Goal: Information Seeking & Learning: Check status

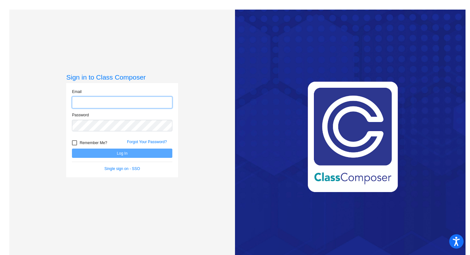
type input "[PERSON_NAME][EMAIL_ADDRESS][PERSON_NAME][DOMAIN_NAME]"
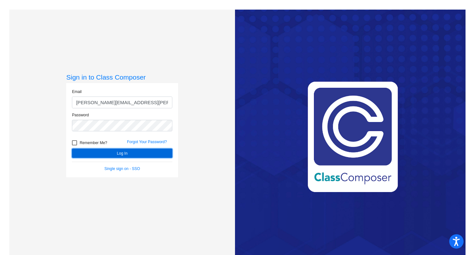
click at [154, 151] on button "Log In" at bounding box center [122, 153] width 100 height 9
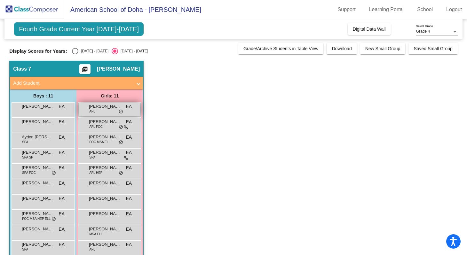
click at [107, 112] on div "[PERSON_NAME] AFL EA lock do_not_disturb_alt" at bounding box center [109, 109] width 61 height 13
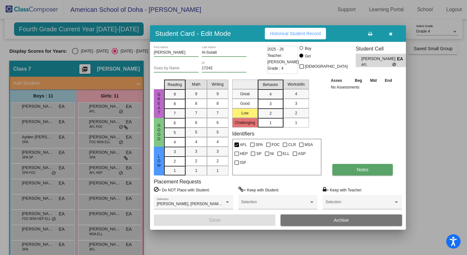
click at [347, 172] on button "Notes" at bounding box center [363, 170] width 60 height 12
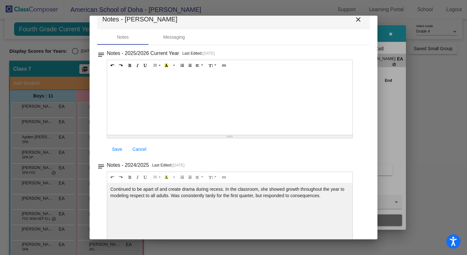
scroll to position [11, 0]
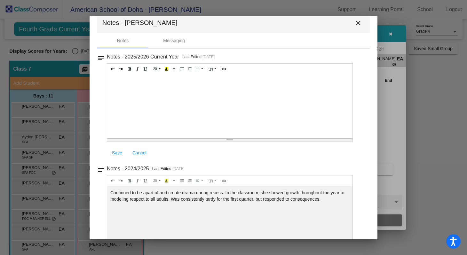
click at [308, 196] on div "Continued to be apart of and create drama during recess. In the classroom, she …" at bounding box center [229, 219] width 245 height 64
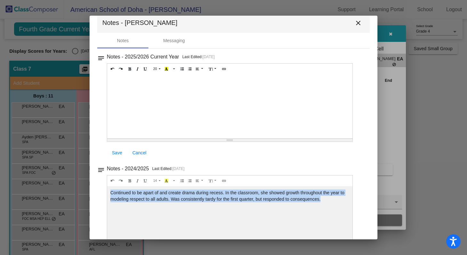
click at [308, 196] on div "Continued to be apart of and create drama during recess. In the classroom, she …" at bounding box center [229, 219] width 245 height 64
copy div "Continued to be apart of and create drama during recess. In the classroom, she …"
click at [308, 196] on div "Continued to be apart of and create drama during recess. In the classroom, she …" at bounding box center [229, 219] width 245 height 64
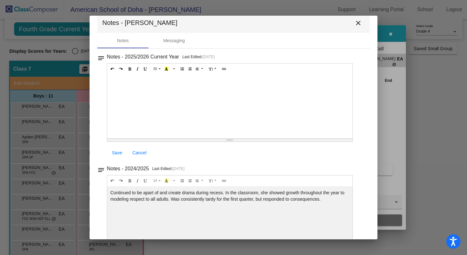
click at [357, 25] on mat-icon "close" at bounding box center [359, 23] width 8 height 8
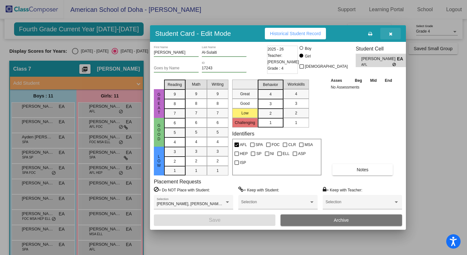
click at [391, 34] on icon "button" at bounding box center [391, 34] width 4 height 4
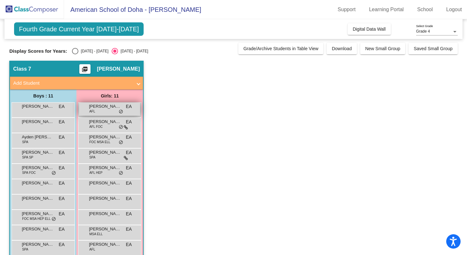
click at [106, 108] on span "[PERSON_NAME]" at bounding box center [105, 106] width 32 height 6
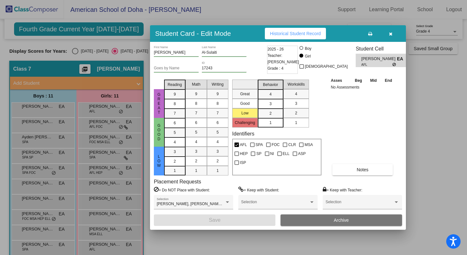
click at [315, 40] on div "Student Card - Edit Mode Historical Student Record" at bounding box center [278, 33] width 256 height 17
click at [315, 39] on div "Student Card - Edit Mode Historical Student Record" at bounding box center [278, 33] width 256 height 17
click at [316, 37] on button "Historical Student Record" at bounding box center [295, 34] width 61 height 12
